Goal: Transaction & Acquisition: Purchase product/service

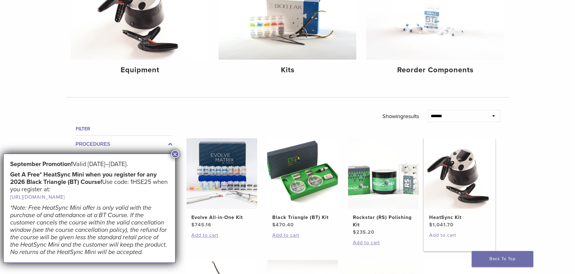
scroll to position [154, 0]
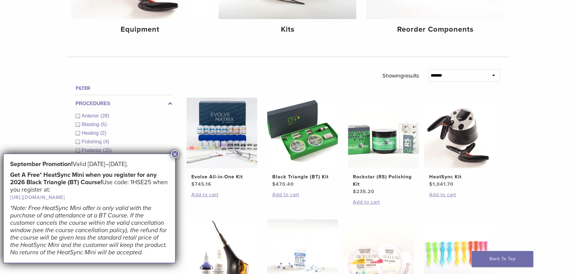
click at [175, 155] on button "×" at bounding box center [175, 154] width 8 height 8
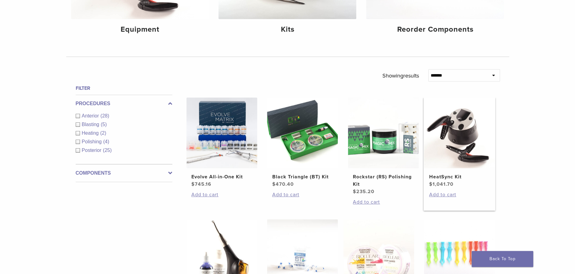
click at [459, 151] on img at bounding box center [459, 133] width 71 height 71
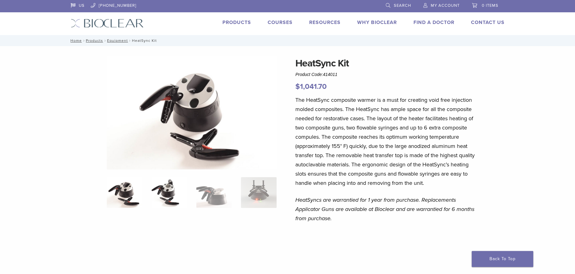
click at [163, 180] on img at bounding box center [168, 192] width 35 height 31
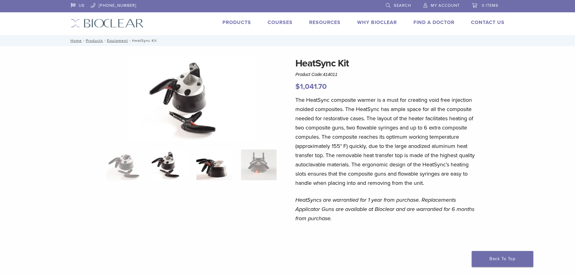
click at [214, 179] on img at bounding box center [213, 165] width 35 height 31
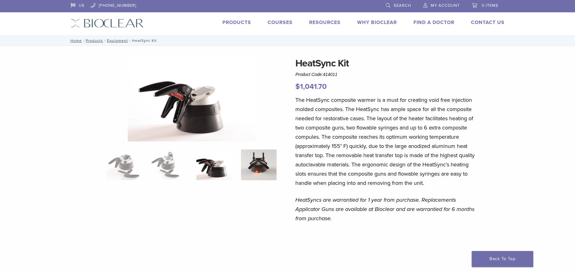
click at [253, 171] on img at bounding box center [258, 165] width 35 height 31
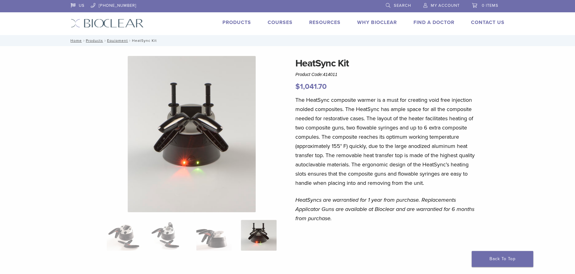
scroll to position [62, 0]
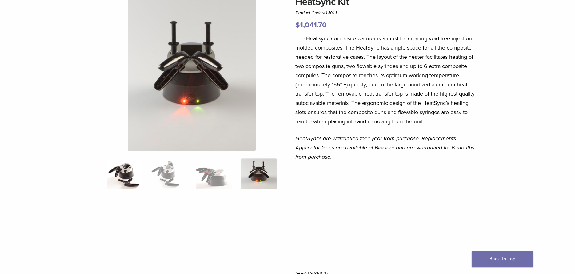
click at [131, 172] on img at bounding box center [124, 174] width 35 height 31
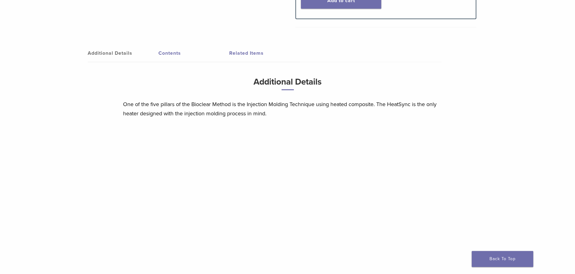
scroll to position [339, 0]
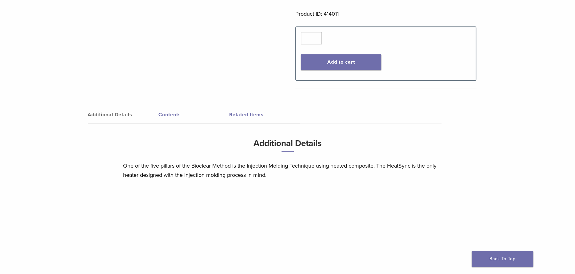
click at [178, 118] on link "Contents" at bounding box center [194, 114] width 71 height 17
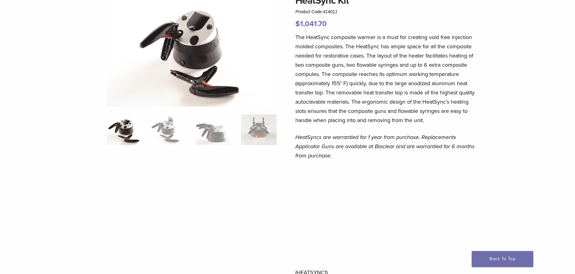
scroll to position [31, 0]
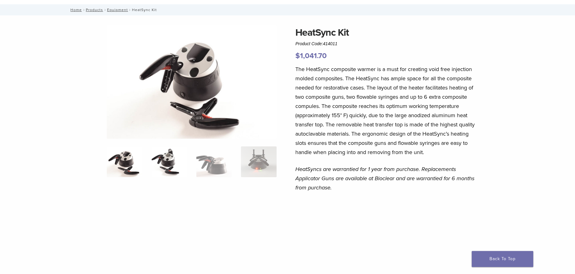
click at [161, 157] on img at bounding box center [168, 161] width 35 height 31
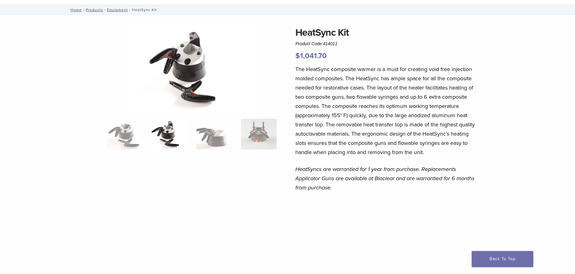
scroll to position [0, 0]
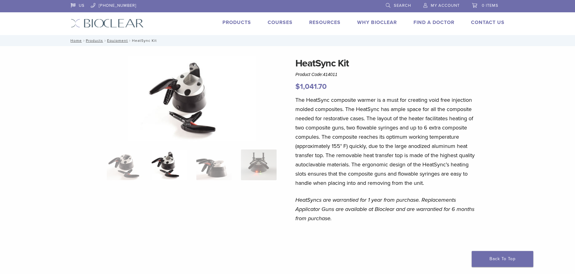
click at [183, 116] on img at bounding box center [192, 99] width 128 height 86
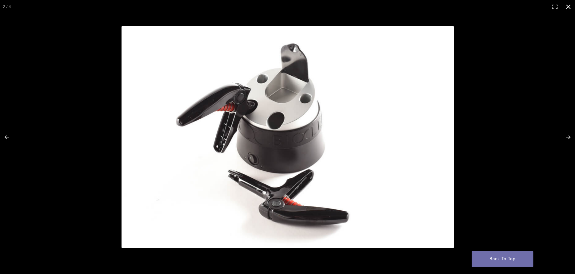
click at [571, 7] on button "Close (Esc)" at bounding box center [569, 7] width 14 height 14
